Goal: Transaction & Acquisition: Obtain resource

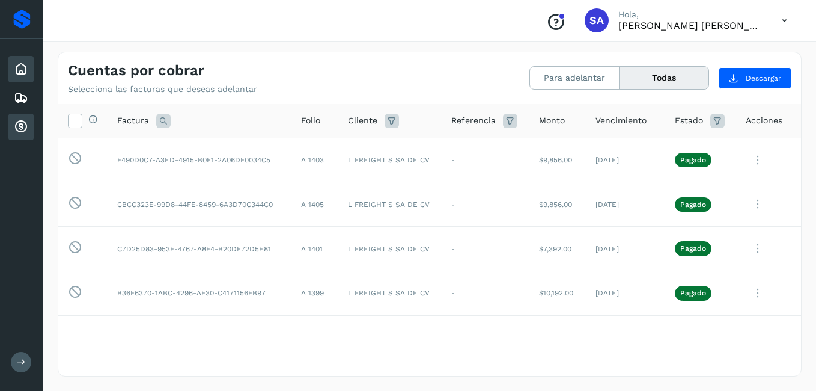
click at [19, 64] on icon at bounding box center [21, 69] width 14 height 14
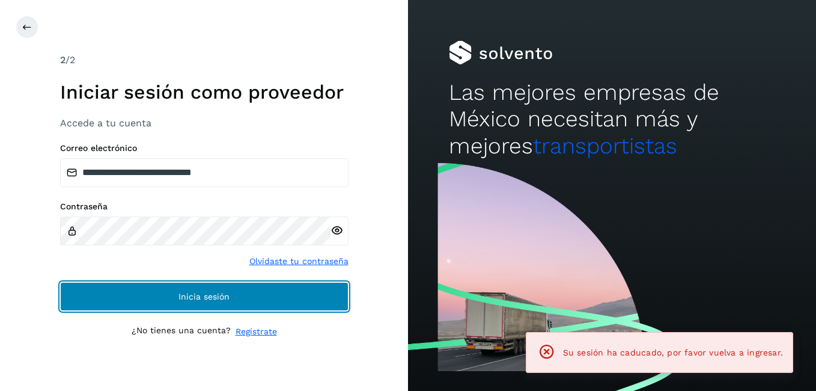
click at [146, 296] on button "Inicia sesión" at bounding box center [204, 296] width 289 height 29
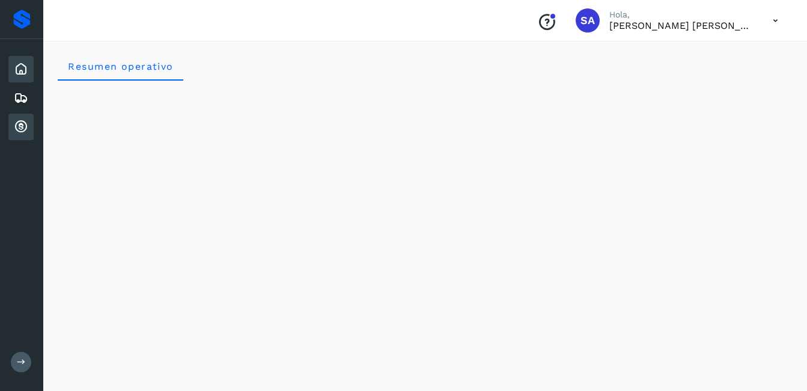
click at [25, 128] on icon at bounding box center [21, 127] width 14 height 14
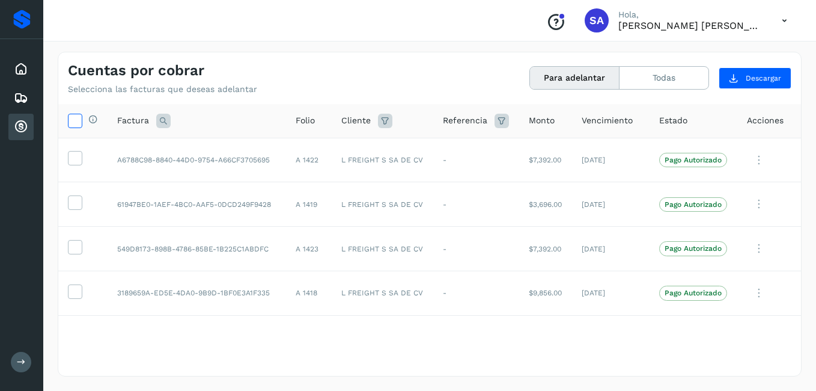
click at [71, 118] on icon at bounding box center [75, 120] width 13 height 13
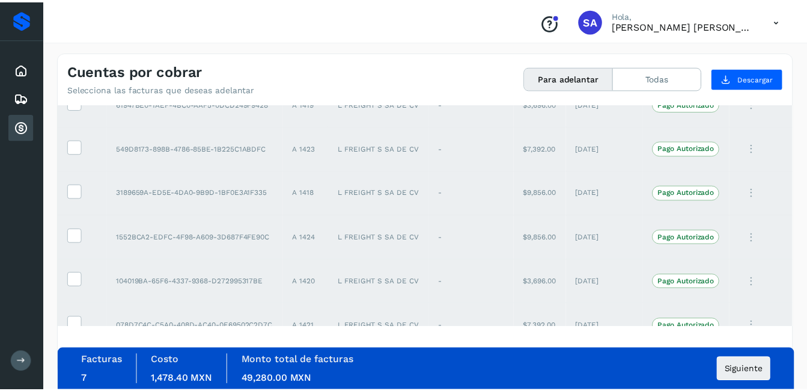
scroll to position [122, 0]
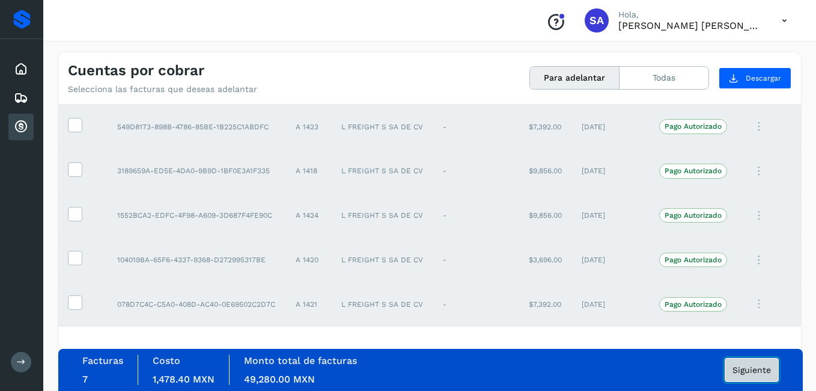
click at [738, 368] on span "Siguiente" at bounding box center [752, 370] width 38 height 8
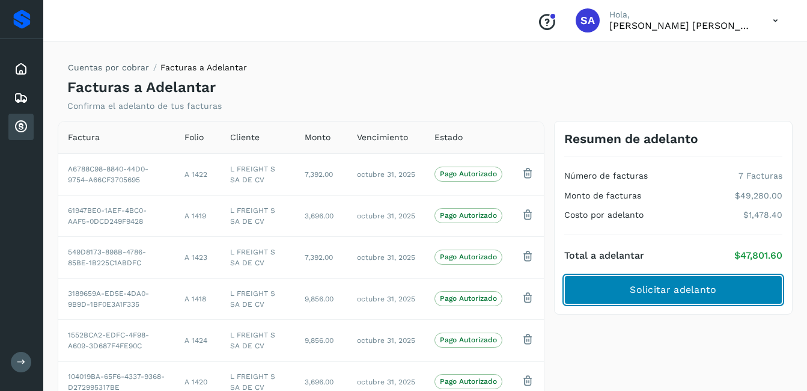
click at [654, 284] on span "Solicitar adelanto" at bounding box center [673, 289] width 87 height 13
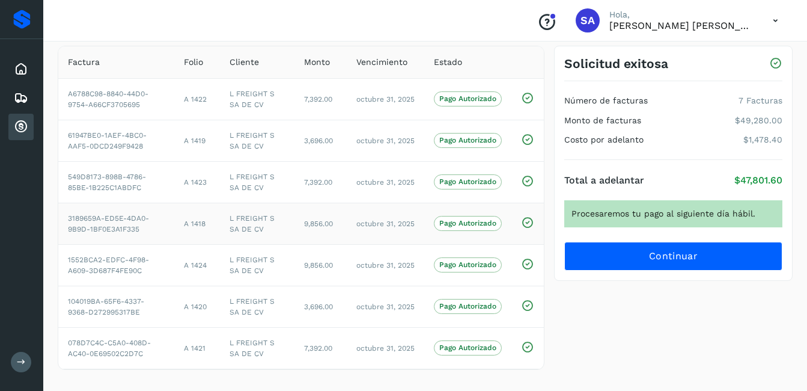
scroll to position [83, 0]
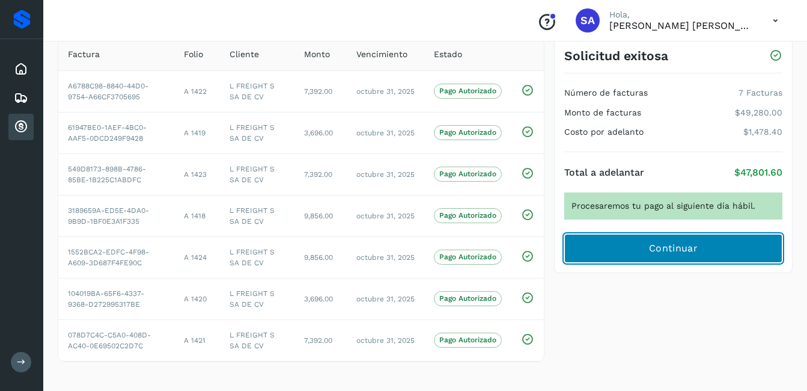
click at [658, 247] on span "Continuar" at bounding box center [673, 248] width 49 height 13
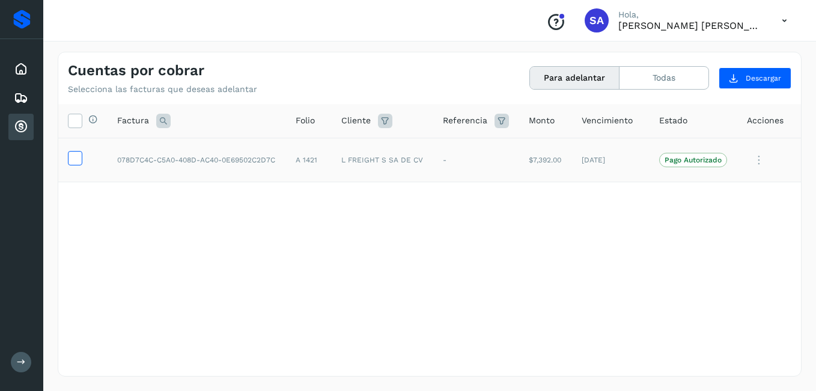
click at [76, 156] on icon at bounding box center [75, 157] width 13 height 13
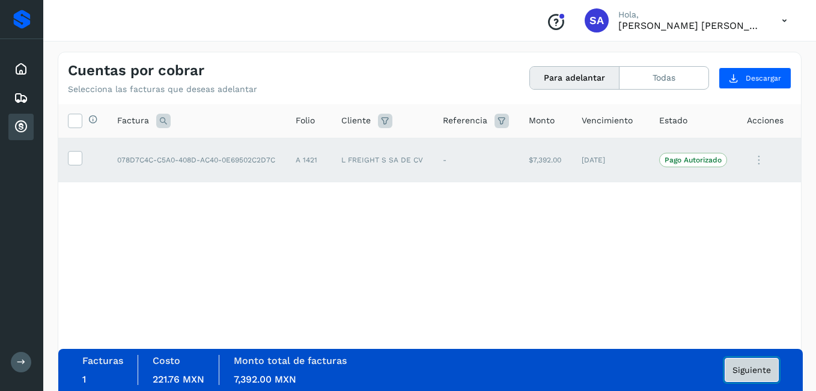
click at [759, 375] on button "Siguiente" at bounding box center [752, 370] width 54 height 24
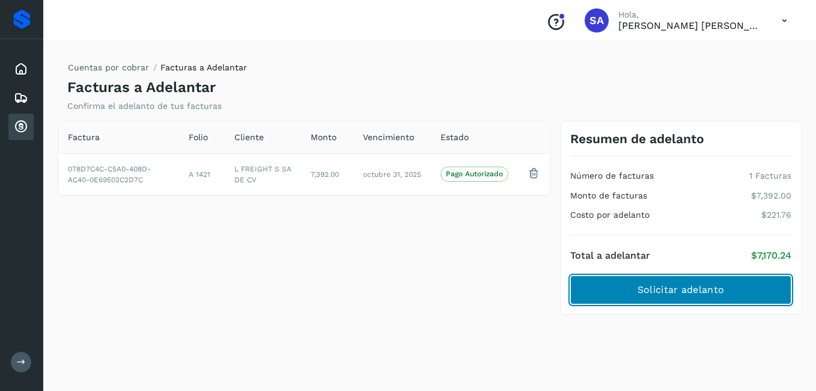
click at [663, 289] on span "Solicitar adelanto" at bounding box center [681, 289] width 87 height 13
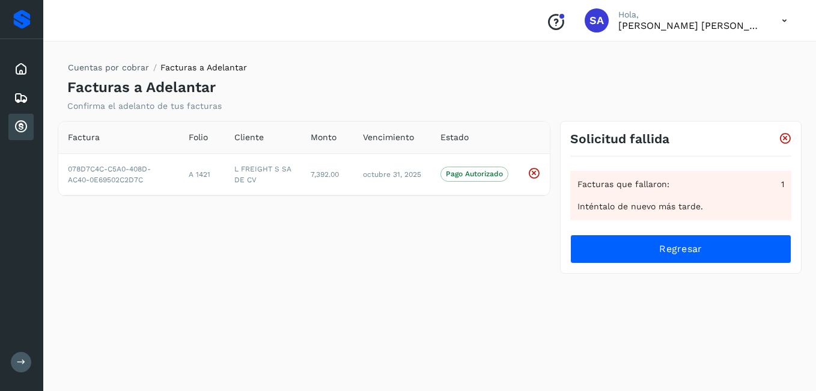
click at [20, 126] on icon at bounding box center [21, 127] width 14 height 14
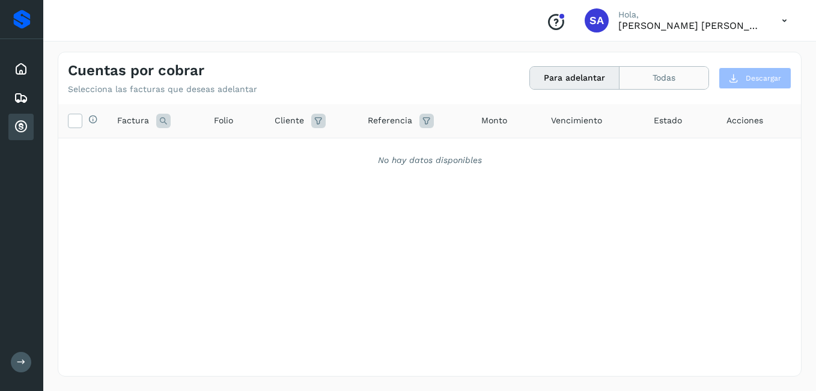
click at [667, 79] on button "Todas" at bounding box center [664, 78] width 89 height 22
